Goal: Information Seeking & Learning: Compare options

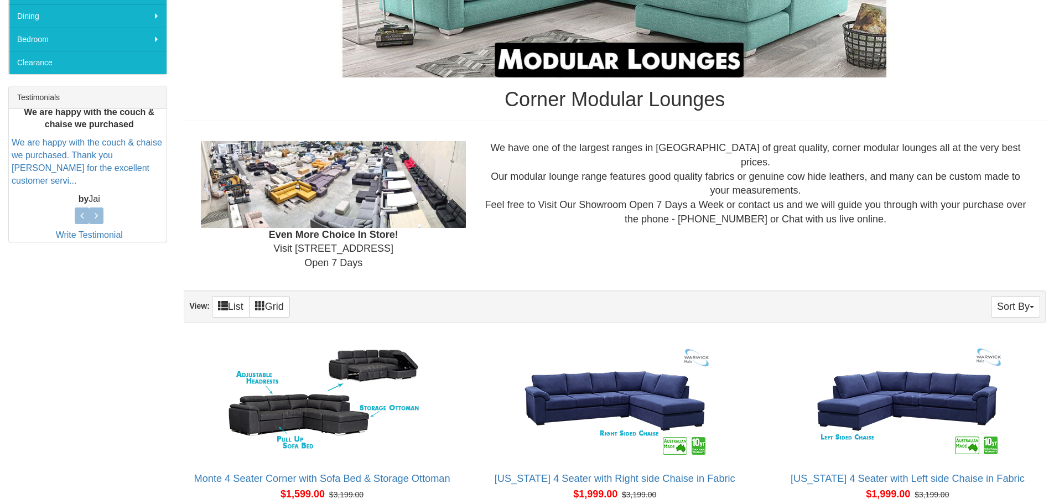
scroll to position [498, 0]
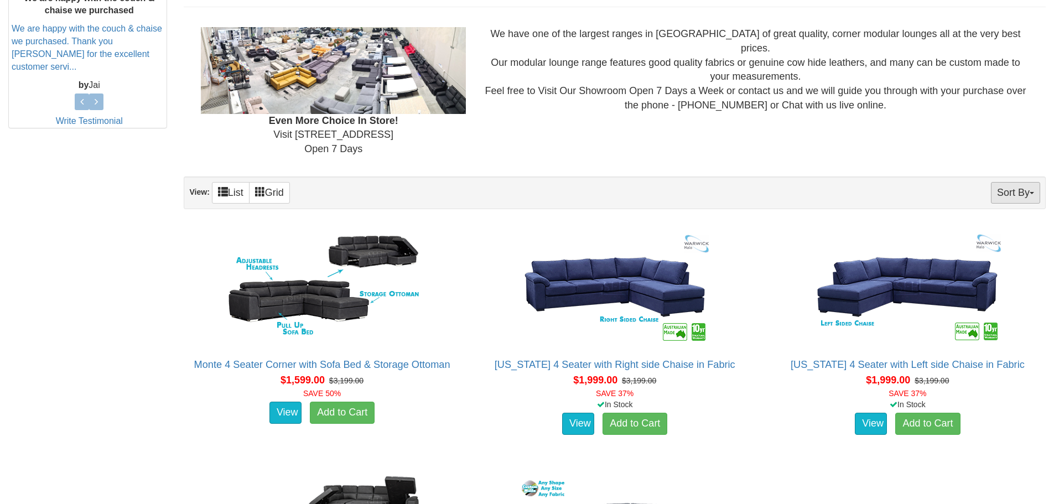
click at [1006, 189] on button "Sort By" at bounding box center [1015, 193] width 49 height 22
click at [1012, 231] on link "Price+" at bounding box center [995, 229] width 87 height 14
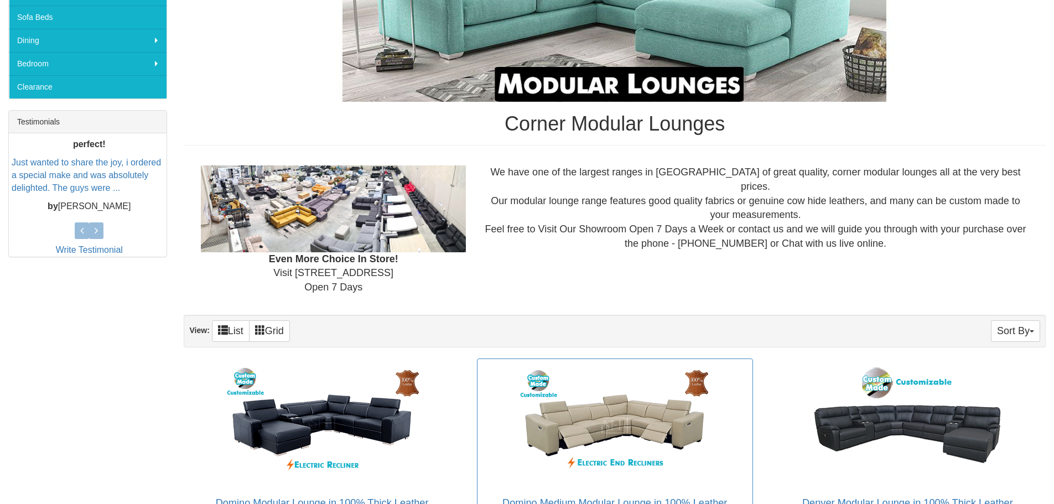
scroll to position [442, 0]
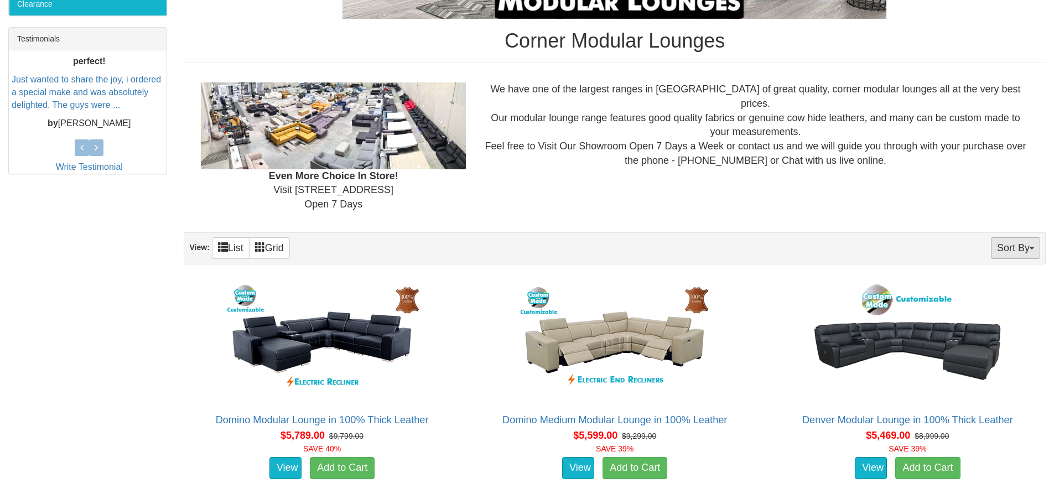
click at [1017, 245] on button "Sort By" at bounding box center [1015, 248] width 49 height 22
click at [991, 282] on link "Price-" at bounding box center [995, 285] width 87 height 14
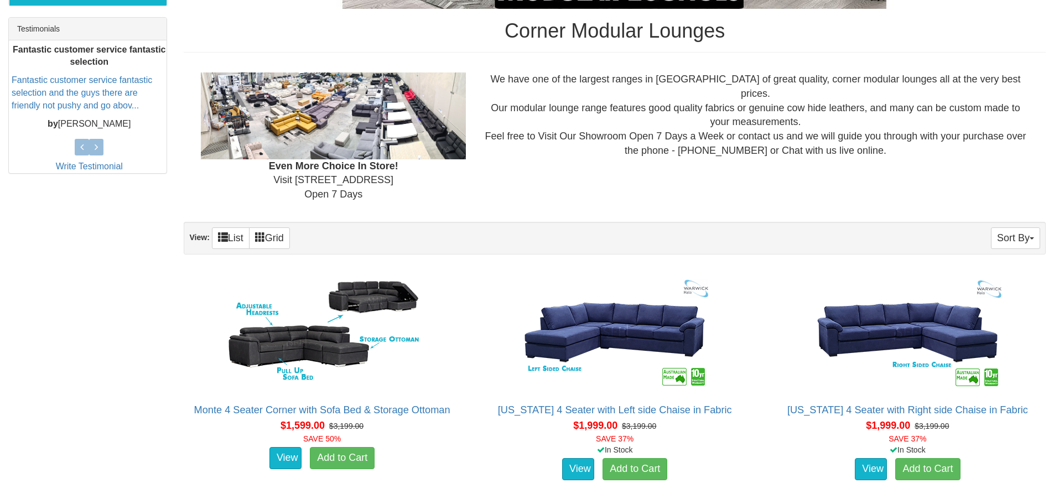
scroll to position [387, 0]
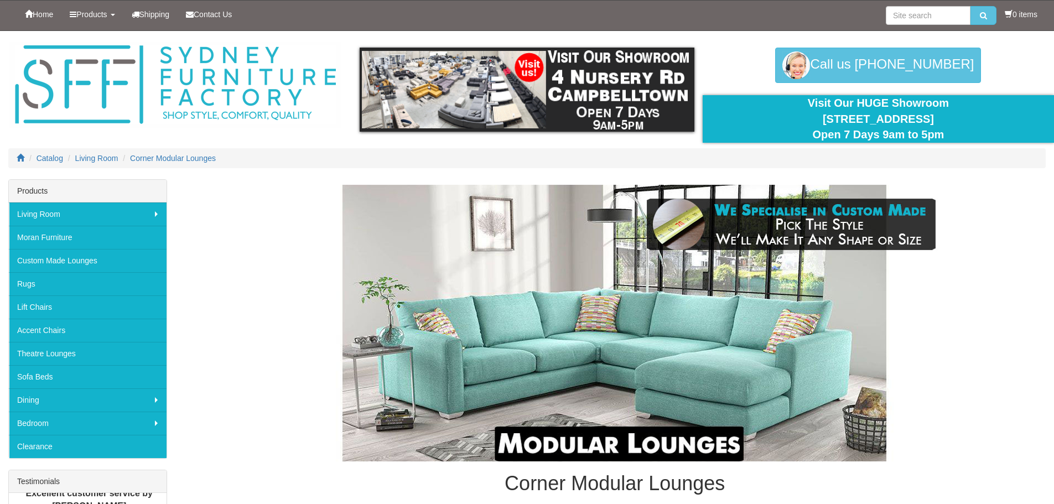
scroll to position [442, 0]
